Goal: Task Accomplishment & Management: Manage account settings

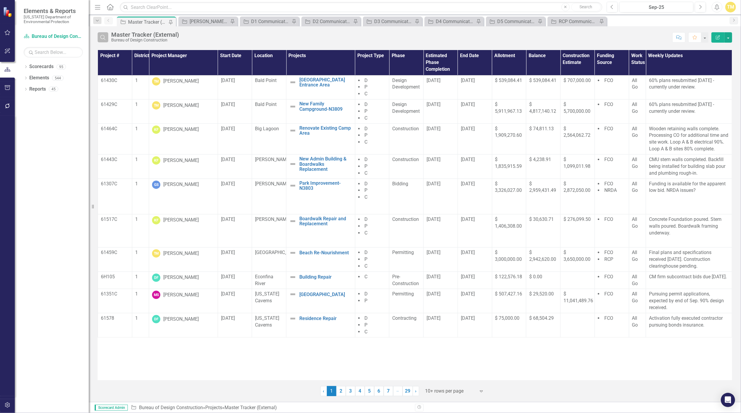
click at [105, 37] on icon "Search" at bounding box center [103, 37] width 7 height 5
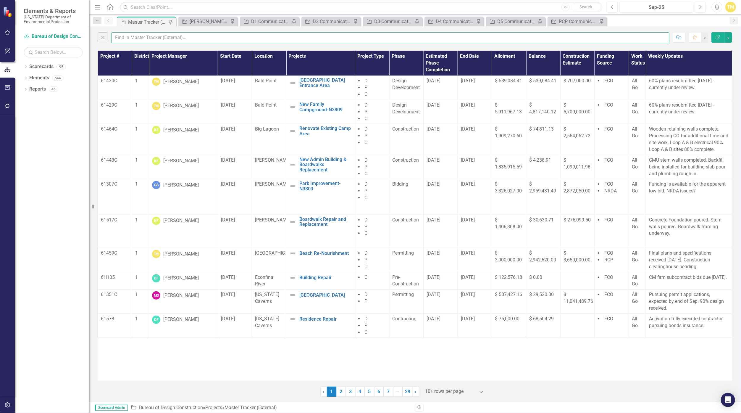
click at [126, 35] on input "text" at bounding box center [390, 37] width 558 height 11
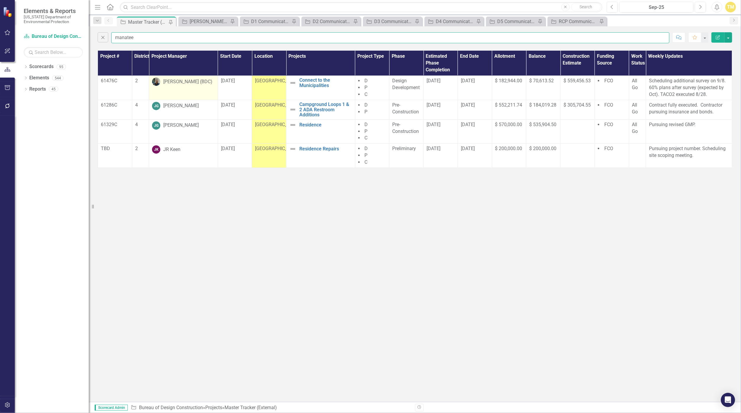
type input "manatee"
click at [181, 80] on div "[PERSON_NAME] (BDC)" at bounding box center [187, 81] width 49 height 7
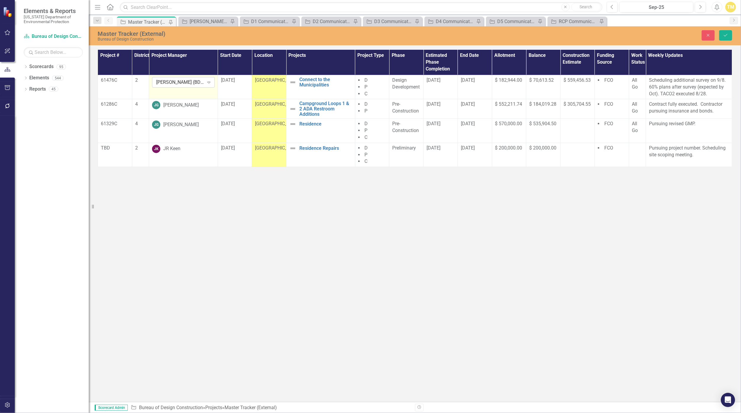
drag, startPoint x: 181, startPoint y: 80, endPoint x: 192, endPoint y: 80, distance: 10.6
click at [192, 80] on div "[PERSON_NAME] (BDC)" at bounding box center [180, 82] width 48 height 7
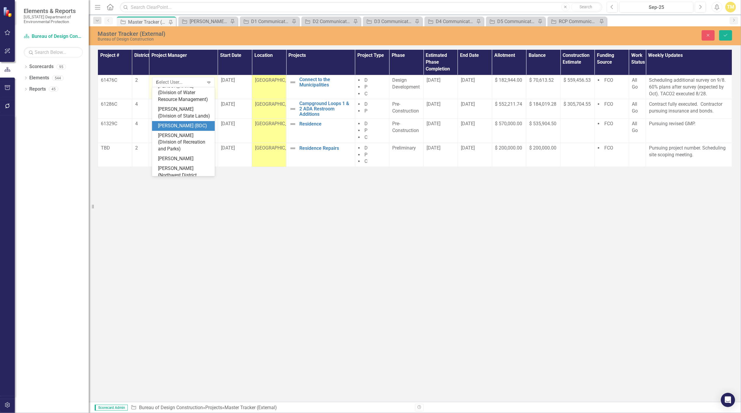
scroll to position [408, 0]
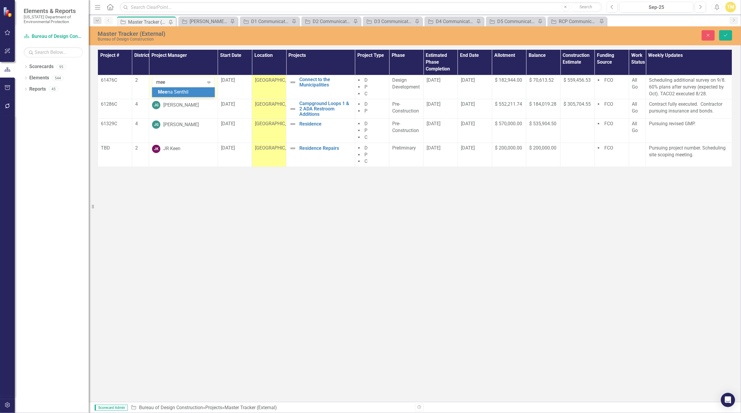
type input "meen"
click at [361, 36] on button "Save" at bounding box center [725, 35] width 13 height 10
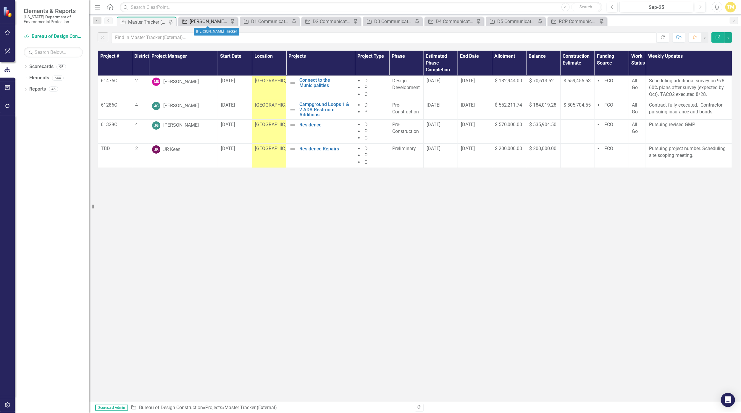
click at [212, 18] on div "[PERSON_NAME] Tracker" at bounding box center [209, 21] width 39 height 7
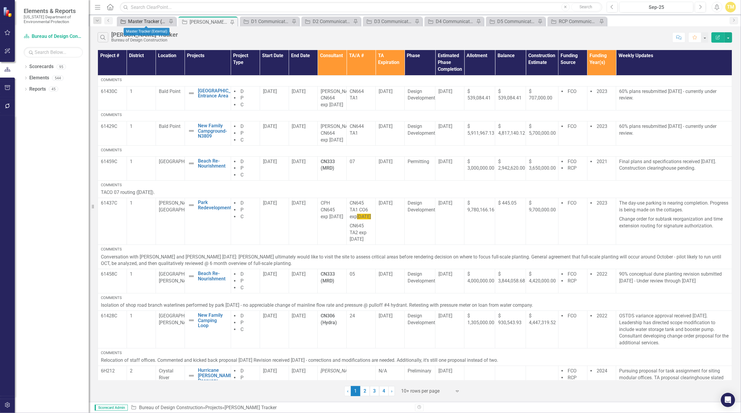
click at [144, 22] on div "Master Tracker (External)" at bounding box center [147, 21] width 39 height 7
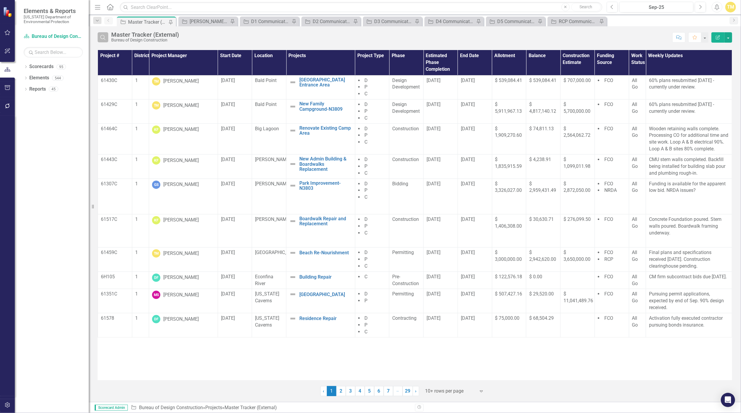
click at [100, 39] on icon "Search" at bounding box center [103, 37] width 7 height 5
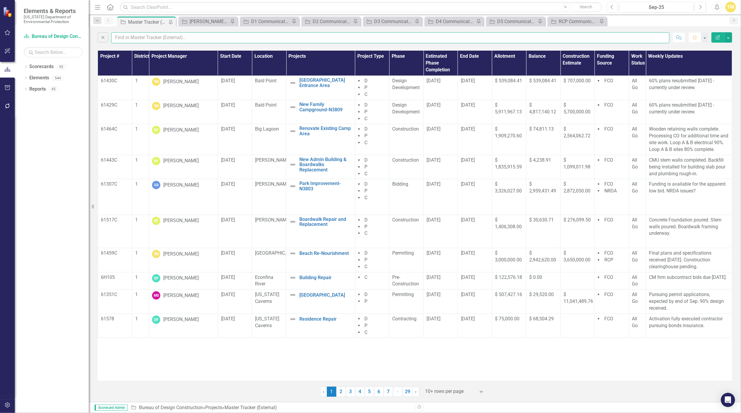
click at [185, 38] on input "text" at bounding box center [390, 37] width 558 height 11
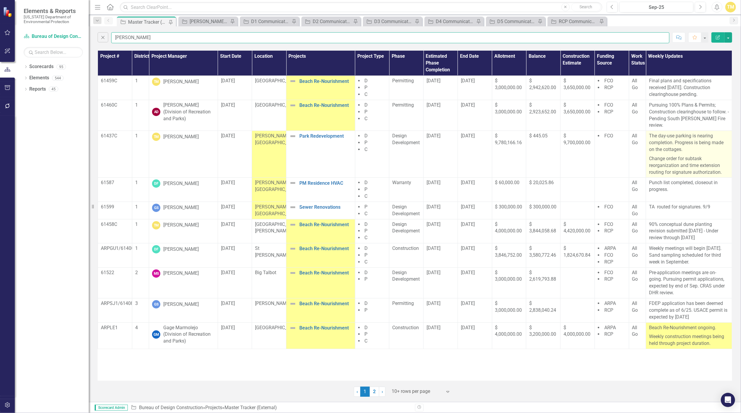
type input "[PERSON_NAME]"
click at [361, 157] on p "Change order for subtask reorganization and time extension routing for signatur…" at bounding box center [689, 165] width 80 height 22
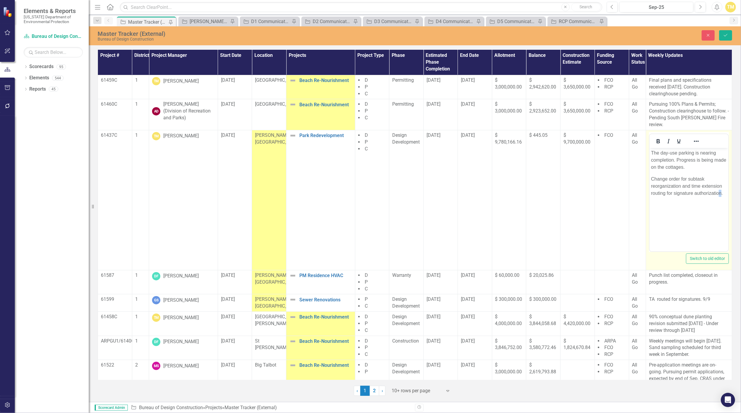
drag, startPoint x: 1317, startPoint y: 305, endPoint x: 720, endPoint y: 193, distance: 607.2
click at [361, 193] on p "Change order for subtask reorganization and time extension routing for signatur…" at bounding box center [689, 185] width 76 height 21
click at [361, 194] on p "Change order for subtask reorganization and time extension routing for signatur…" at bounding box center [689, 185] width 76 height 21
drag, startPoint x: 721, startPoint y: 194, endPoint x: 649, endPoint y: 191, distance: 72.2
click at [361, 191] on html "The day-use parking is nearing completion. Progress is being made on the cottag…" at bounding box center [688, 192] width 79 height 89
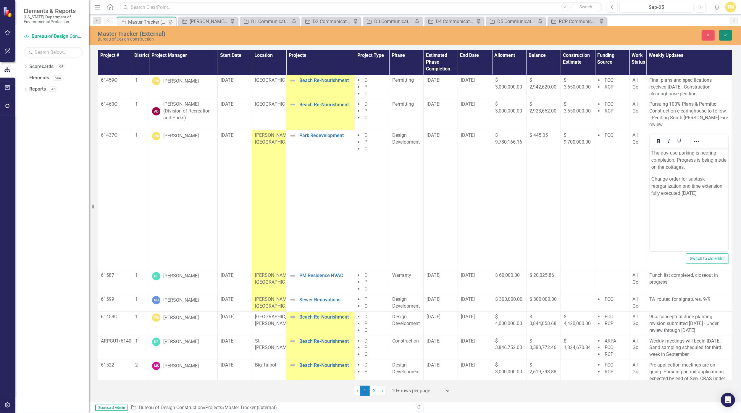
click at [361, 37] on icon "Save" at bounding box center [725, 35] width 5 height 4
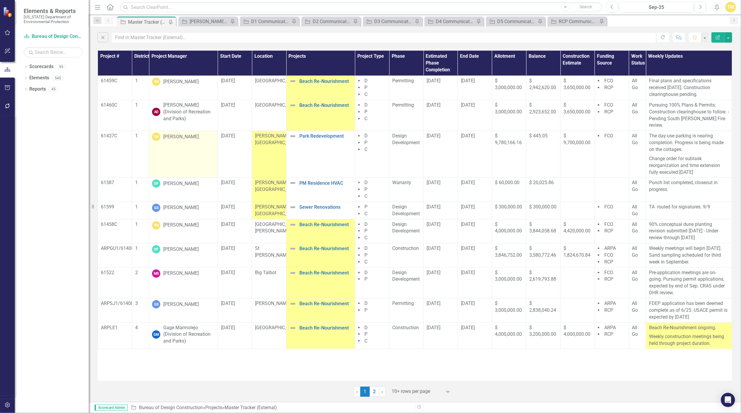
click at [187, 133] on div "[PERSON_NAME]" at bounding box center [180, 136] width 35 height 7
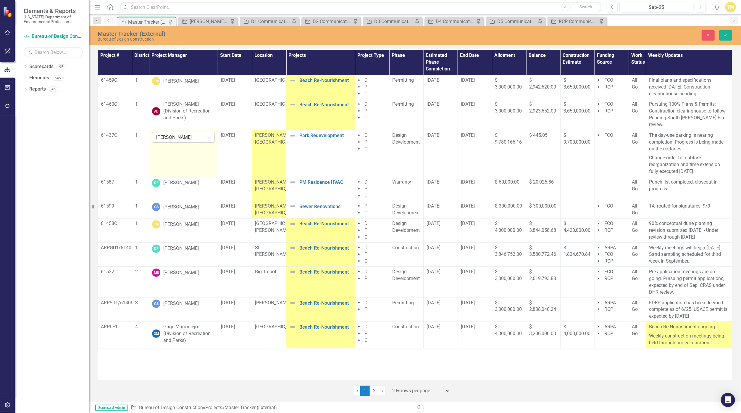
drag, startPoint x: 187, startPoint y: 128, endPoint x: 207, endPoint y: 132, distance: 20.1
click at [207, 135] on icon "Expand" at bounding box center [209, 137] width 6 height 5
type input "[PERSON_NAME]"
click at [196, 141] on div "[PERSON_NAME]" at bounding box center [184, 144] width 53 height 14
click at [361, 35] on button "Save" at bounding box center [725, 35] width 13 height 10
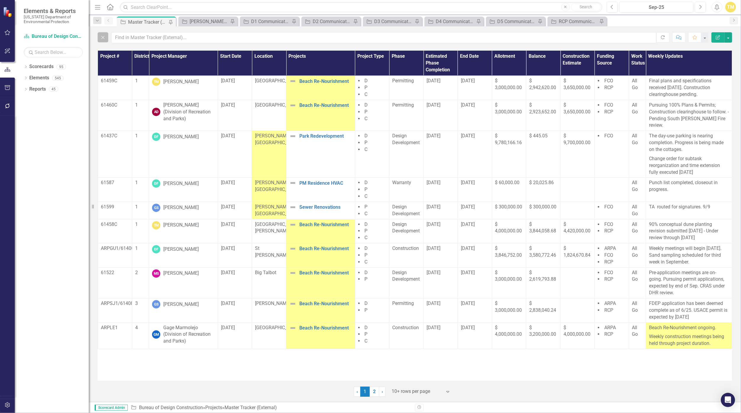
click at [100, 38] on icon "Close" at bounding box center [103, 37] width 7 height 5
